Goal: Task Accomplishment & Management: Complete application form

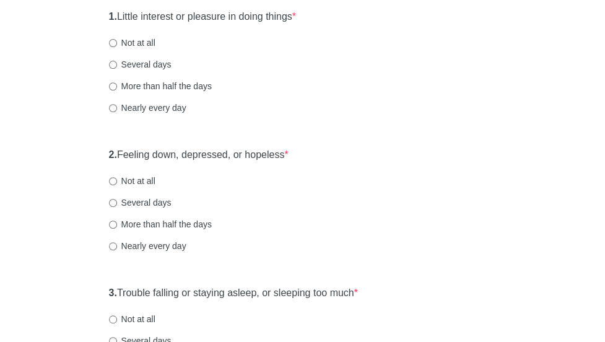
scroll to position [162, 0]
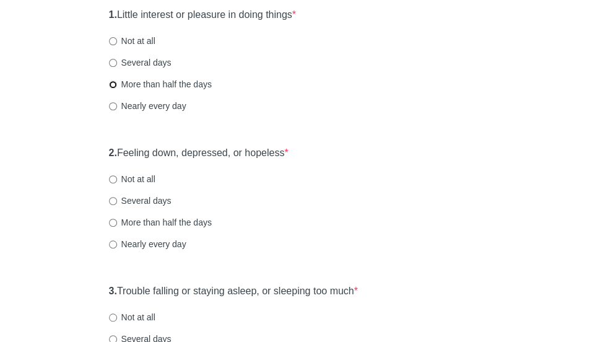
click at [117, 89] on input "More than half the days" at bounding box center [113, 85] width 8 height 8
radio input "true"
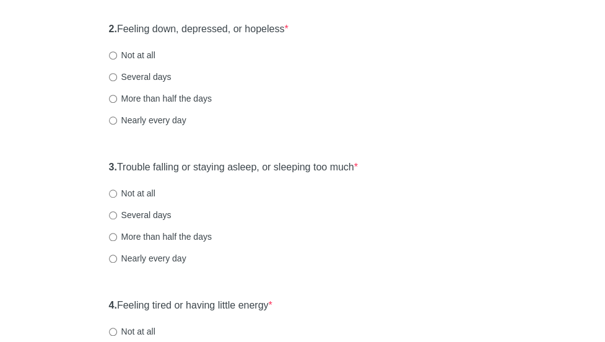
scroll to position [287, 0]
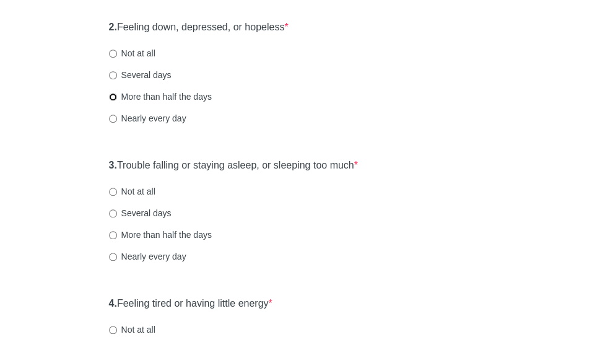
click at [117, 101] on input "More than half the days" at bounding box center [113, 97] width 8 height 8
radio input "true"
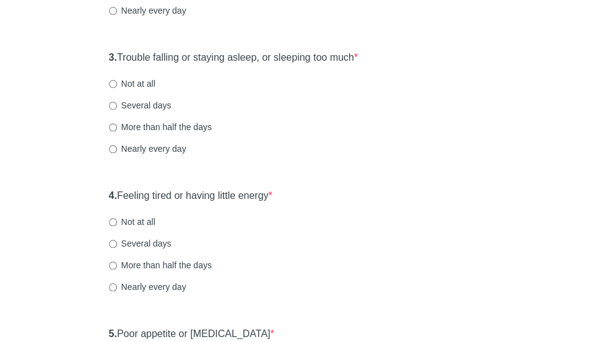
scroll to position [411, 0]
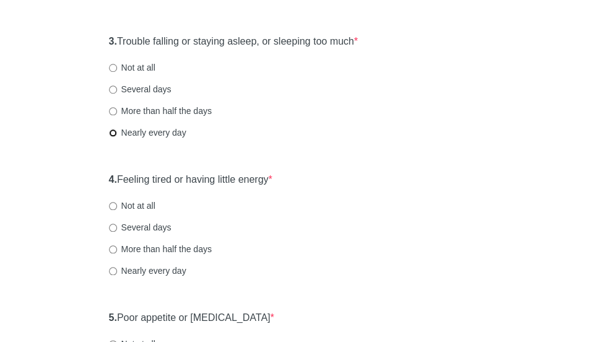
click at [117, 137] on input "Nearly every day" at bounding box center [113, 133] width 8 height 8
radio input "true"
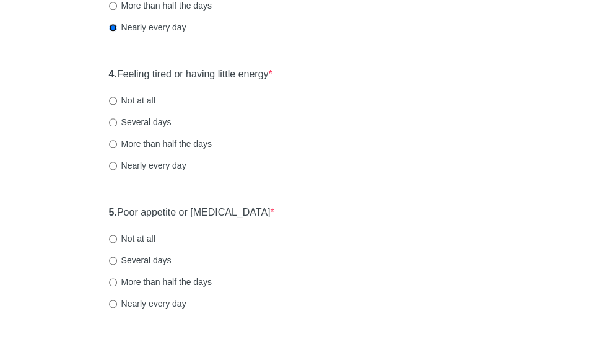
scroll to position [527, 0]
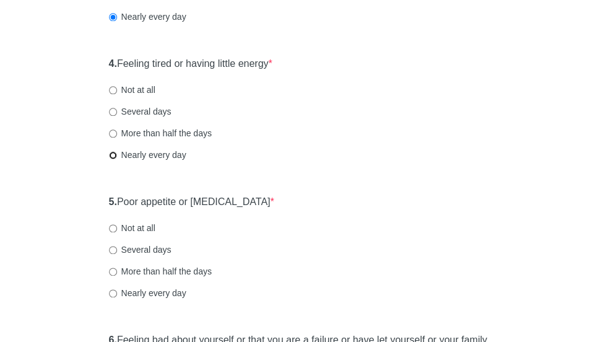
click at [117, 159] on input "Nearly every day" at bounding box center [113, 155] width 8 height 8
radio input "true"
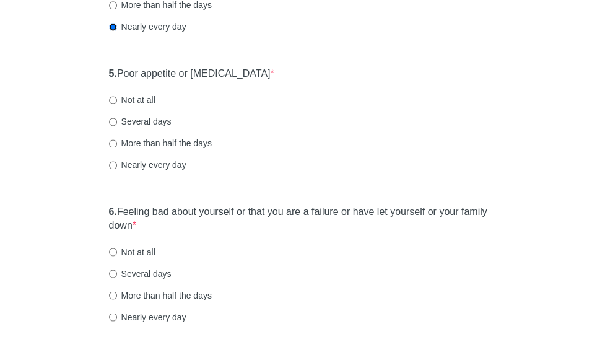
scroll to position [657, 0]
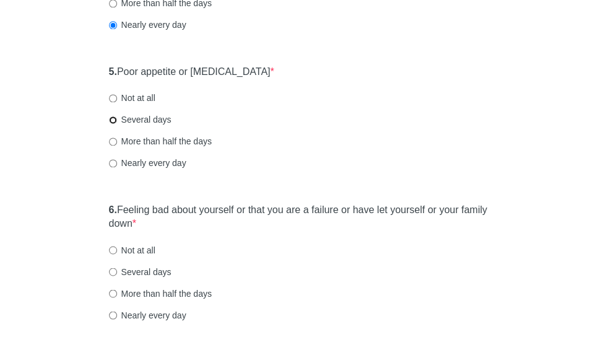
click at [117, 124] on input "Several days" at bounding box center [113, 120] width 8 height 8
radio input "true"
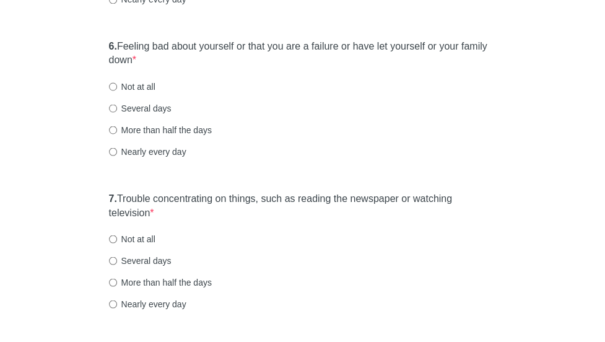
scroll to position [825, 0]
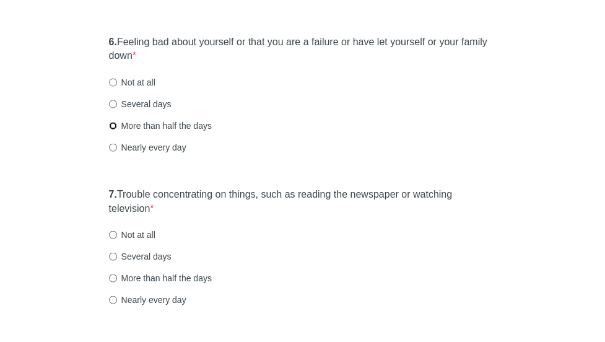
click at [117, 129] on input "More than half the days" at bounding box center [113, 125] width 8 height 8
radio input "true"
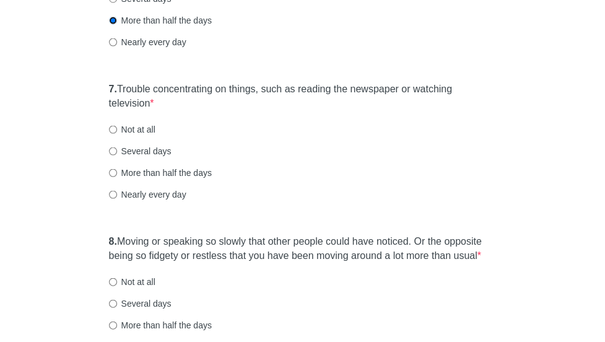
scroll to position [939, 0]
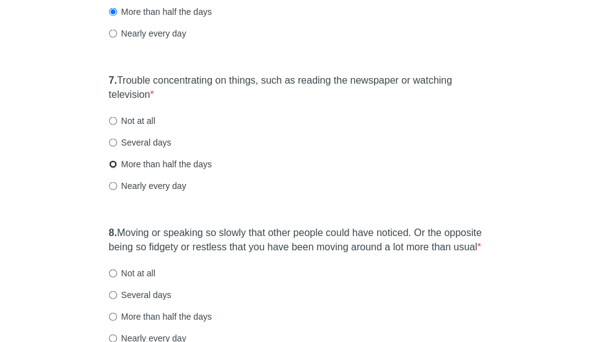
click at [117, 169] on input "More than half the days" at bounding box center [113, 164] width 8 height 8
radio input "true"
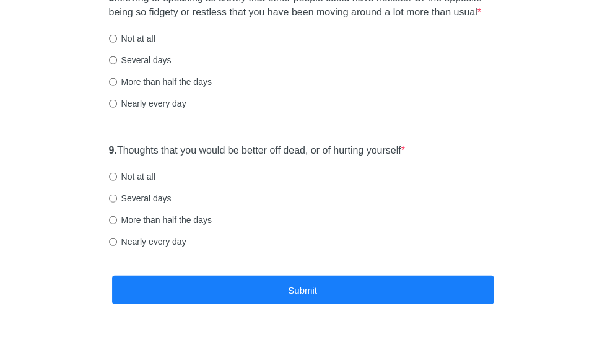
scroll to position [1176, 0]
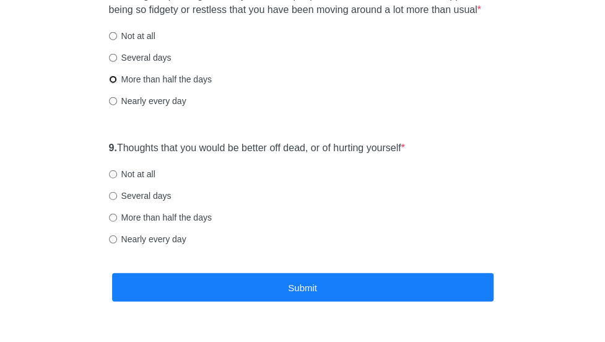
click at [117, 84] on input "More than half the days" at bounding box center [113, 80] width 8 height 8
radio input "true"
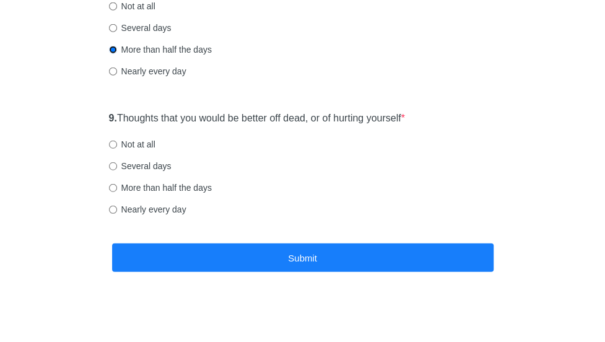
scroll to position [1223, 0]
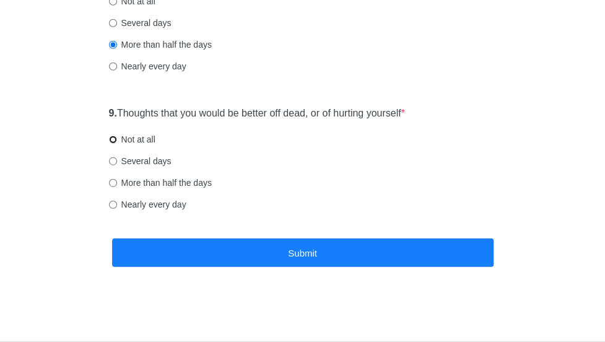
click at [117, 144] on input "Not at all" at bounding box center [113, 140] width 8 height 8
radio input "true"
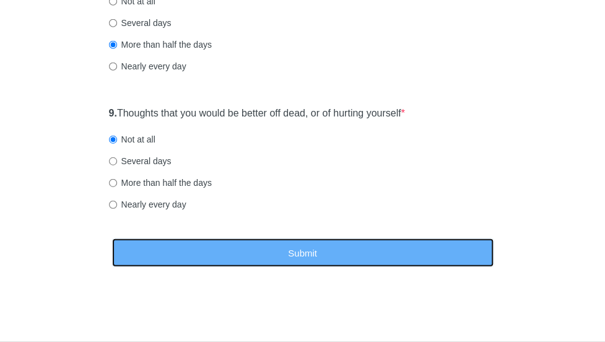
click at [206, 268] on button "Submit" at bounding box center [303, 253] width 382 height 29
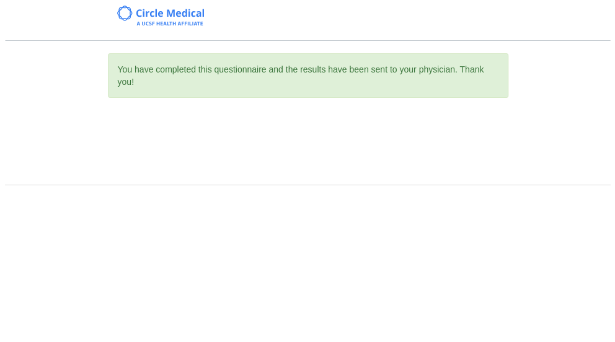
scroll to position [0, 0]
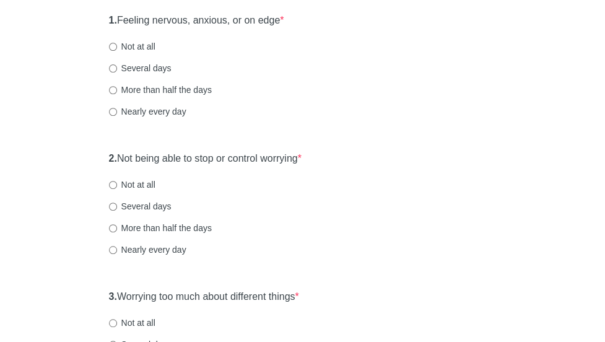
scroll to position [159, 0]
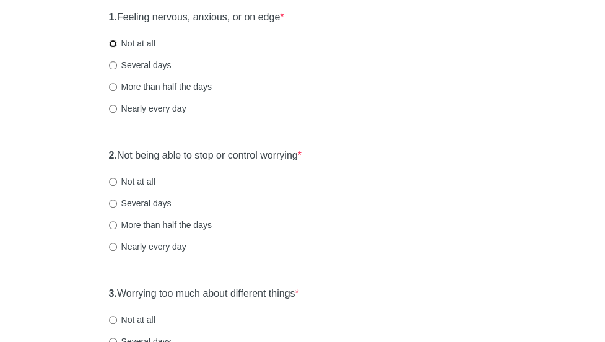
click at [117, 47] on input "Not at all" at bounding box center [113, 44] width 8 height 8
radio input "true"
click at [117, 69] on input "Several days" at bounding box center [113, 65] width 8 height 8
radio input "true"
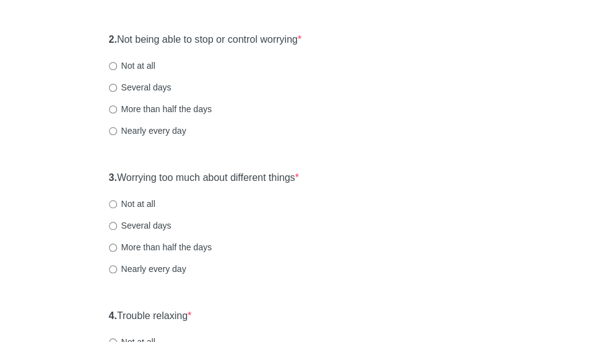
scroll to position [290, 0]
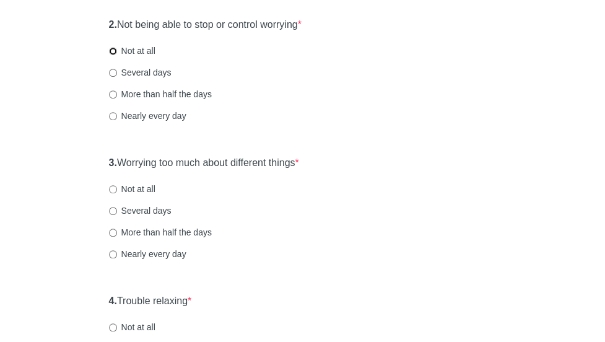
click at [117, 55] on input "Not at all" at bounding box center [113, 51] width 8 height 8
radio input "true"
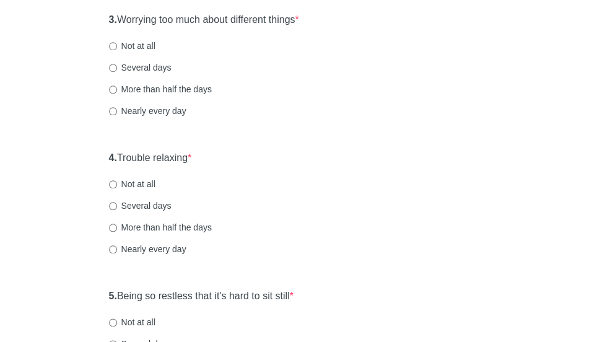
scroll to position [441, 0]
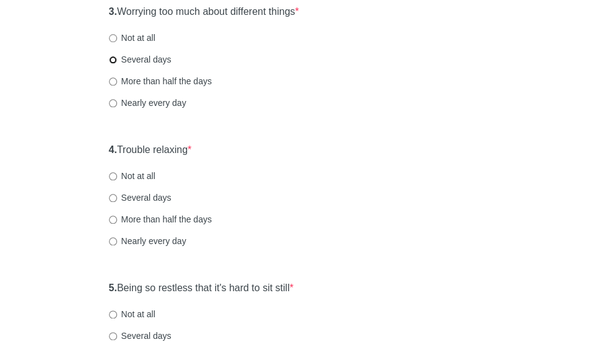
click at [117, 64] on input "Several days" at bounding box center [113, 60] width 8 height 8
radio input "true"
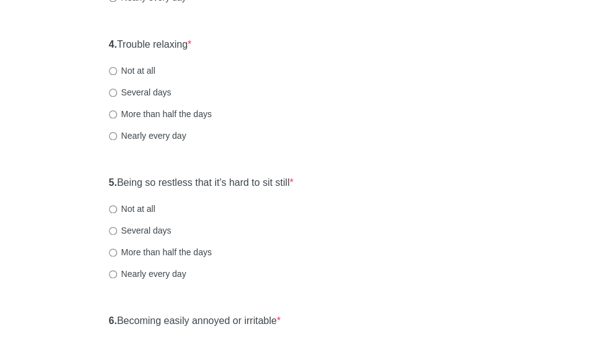
scroll to position [548, 0]
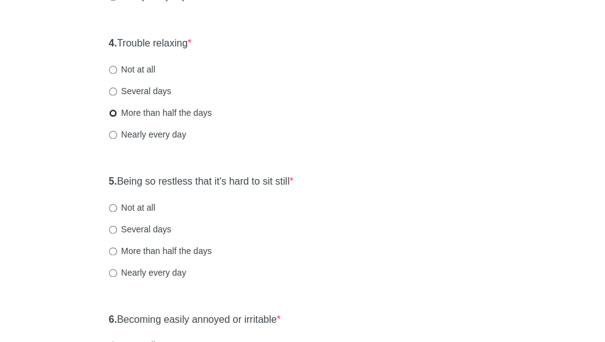
click at [117, 117] on input "More than half the days" at bounding box center [113, 113] width 8 height 8
radio input "true"
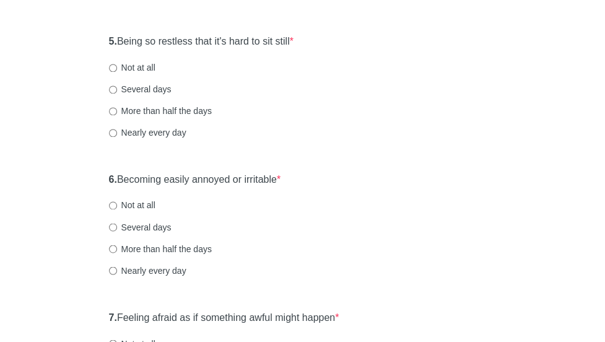
scroll to position [690, 0]
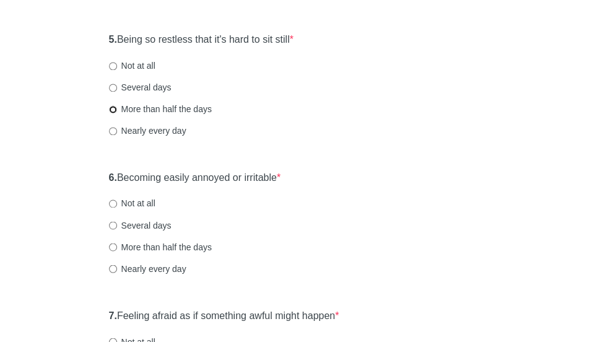
click at [117, 113] on input "More than half the days" at bounding box center [113, 109] width 8 height 8
radio input "true"
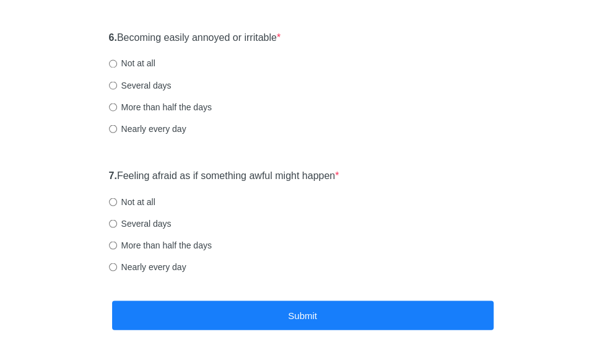
scroll to position [847, 0]
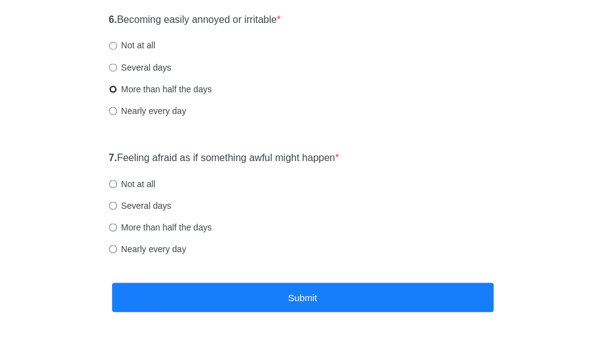
click at [117, 93] on input "More than half the days" at bounding box center [113, 89] width 8 height 8
radio input "true"
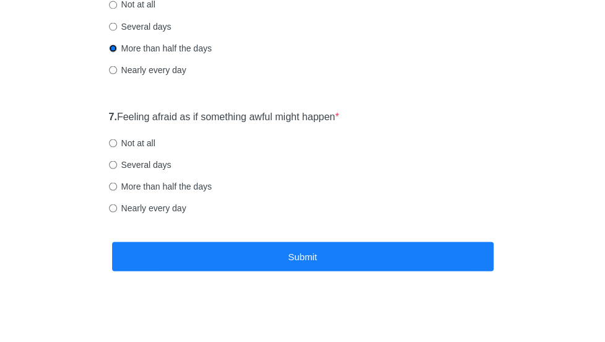
scroll to position [898, 0]
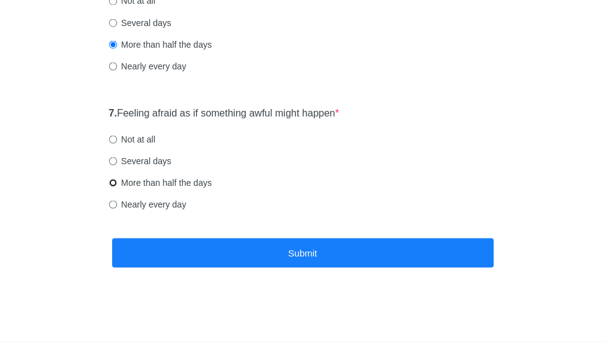
click at [117, 183] on input "More than half the days" at bounding box center [113, 182] width 8 height 8
radio input "true"
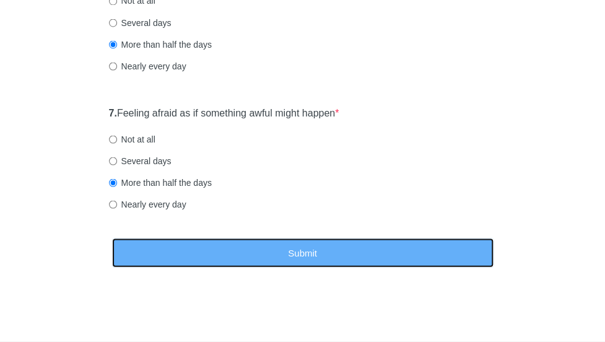
click at [190, 247] on button "Submit" at bounding box center [303, 252] width 382 height 29
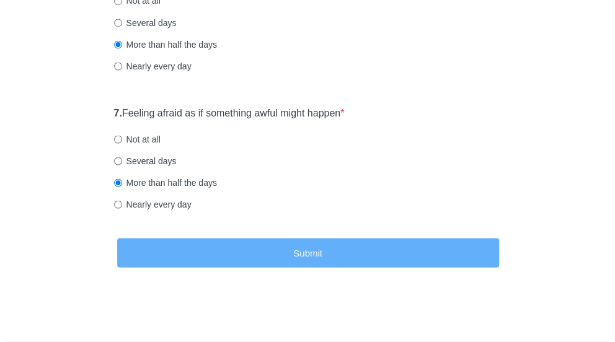
scroll to position [0, 0]
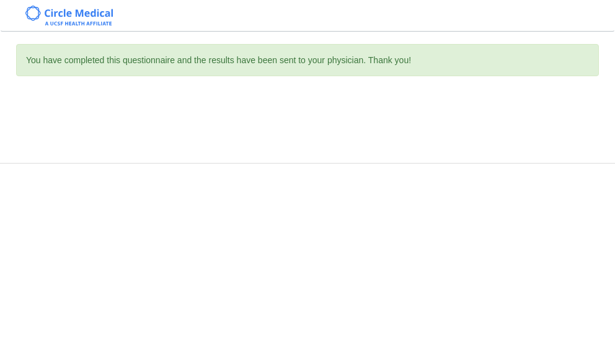
click at [190, 247] on div "You have completed this questionnaire and the results have been sent to your ph…" at bounding box center [307, 171] width 615 height 342
